Goal: Find specific page/section: Find specific page/section

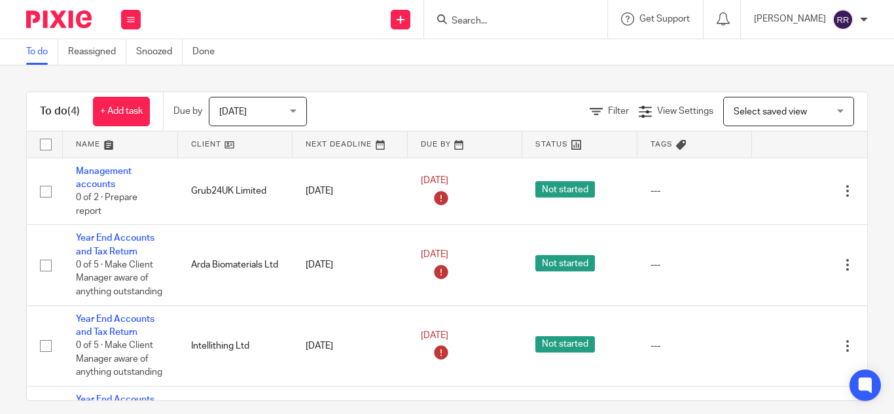
click at [463, 12] on div at bounding box center [515, 19] width 183 height 39
click at [450, 16] on input "Search" at bounding box center [509, 22] width 118 height 12
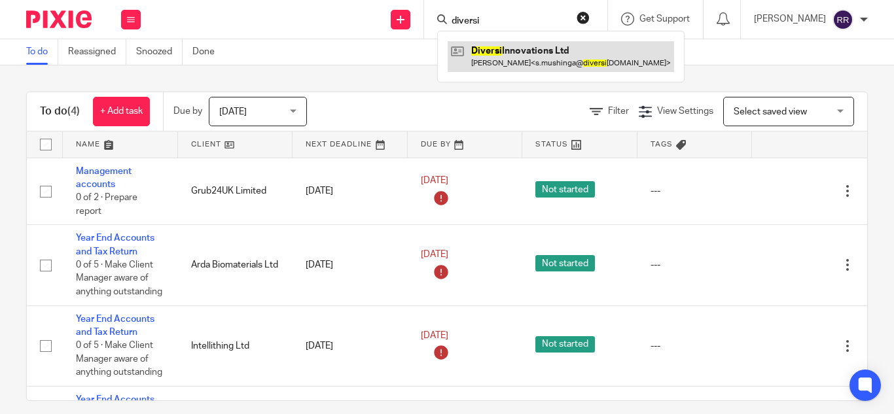
type input "diversi"
click at [470, 46] on link at bounding box center [561, 56] width 226 height 30
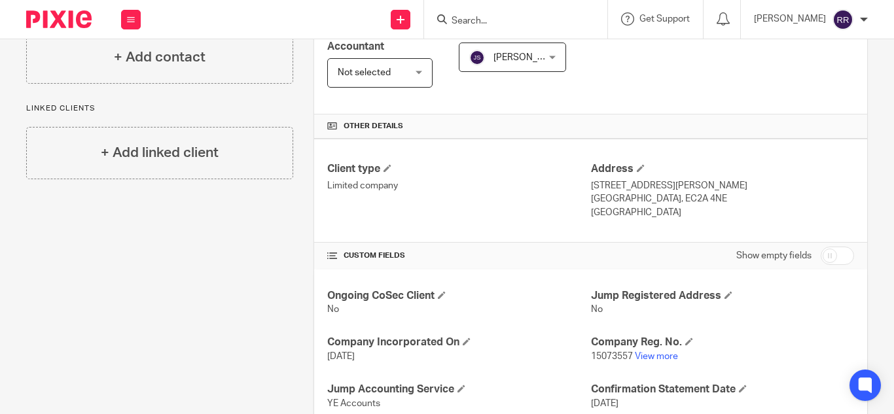
scroll to position [252, 0]
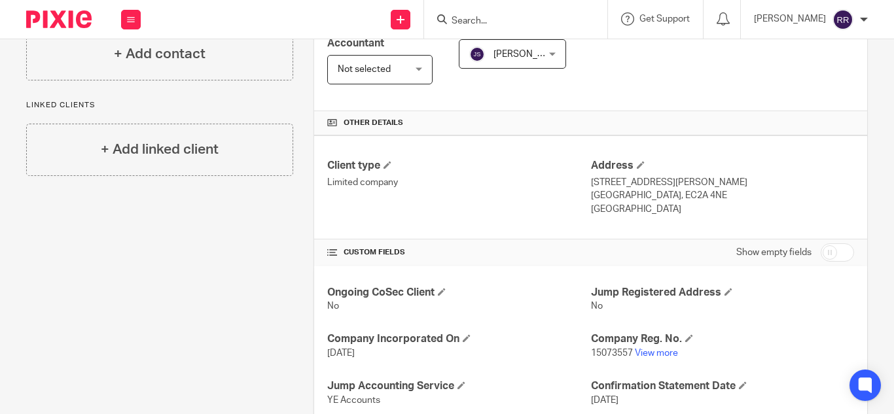
click at [637, 359] on p "15073557 View more" at bounding box center [722, 353] width 263 height 13
click at [636, 351] on link "View more" at bounding box center [656, 353] width 43 height 9
